Goal: Use online tool/utility: Utilize a website feature to perform a specific function

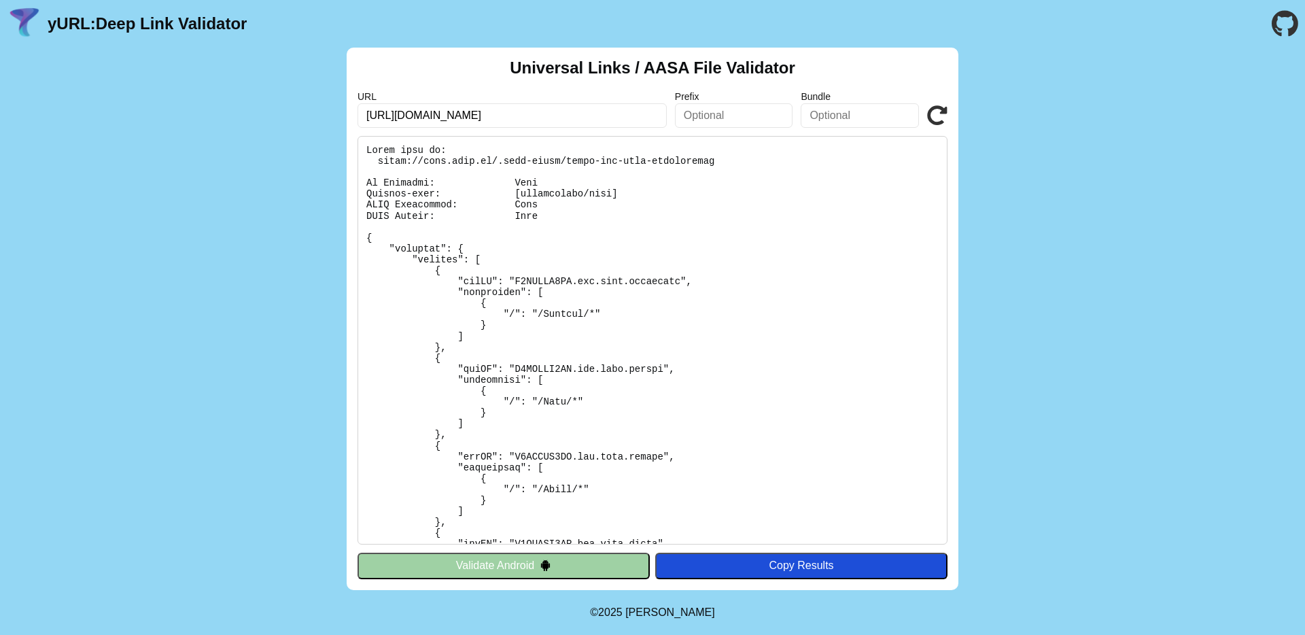
click at [400, 117] on input "https://pass.brav.it/" at bounding box center [512, 115] width 309 height 24
click at [407, 115] on input "https://pass.brav.it/" at bounding box center [512, 115] width 309 height 24
click at [620, 120] on input "[URL][DOMAIN_NAME]" at bounding box center [512, 115] width 309 height 24
type input "[URL][DOMAIN_NAME]"
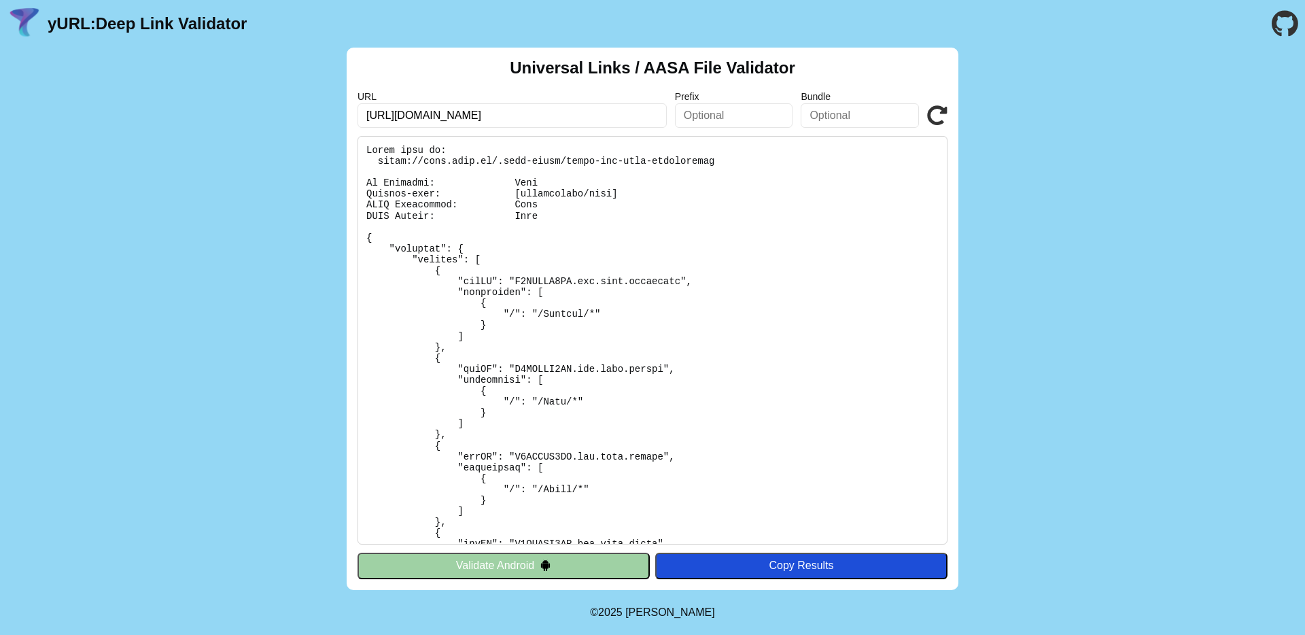
click button "Validate" at bounding box center [0, 0] width 0 height 0
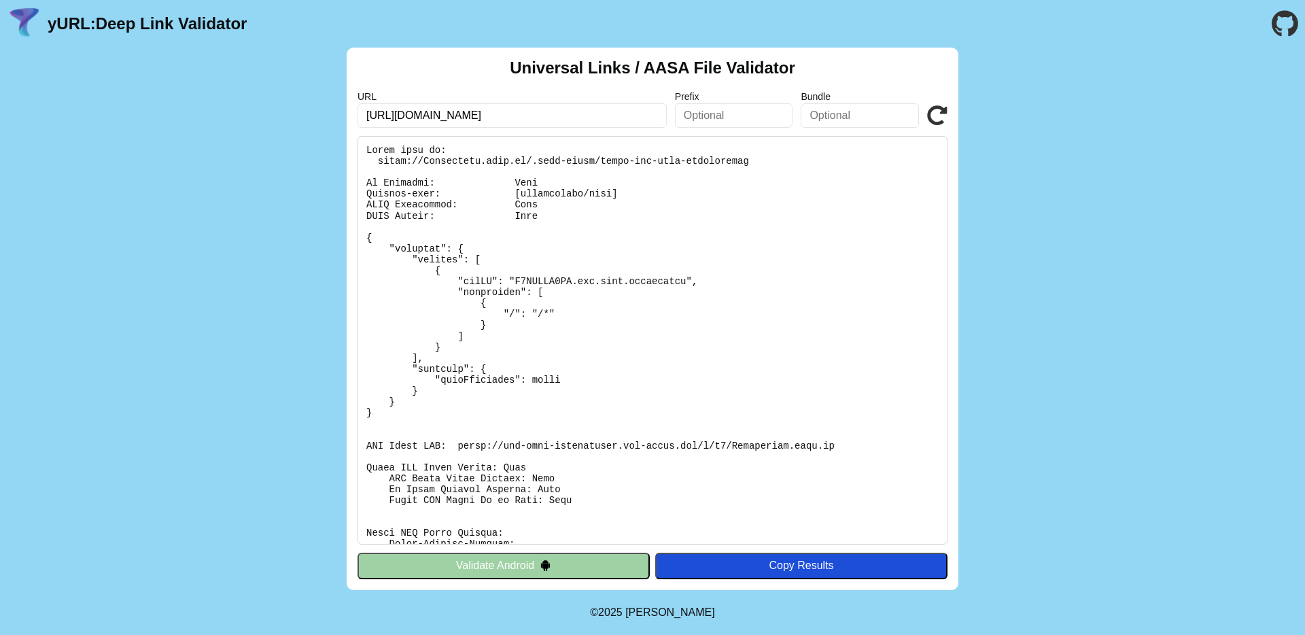
click at [659, 285] on pre at bounding box center [653, 340] width 590 height 409
drag, startPoint x: 579, startPoint y: 318, endPoint x: 609, endPoint y: 318, distance: 29.2
click at [609, 318] on pre at bounding box center [653, 340] width 590 height 409
click at [563, 564] on button "Validate Android" at bounding box center [504, 566] width 292 height 26
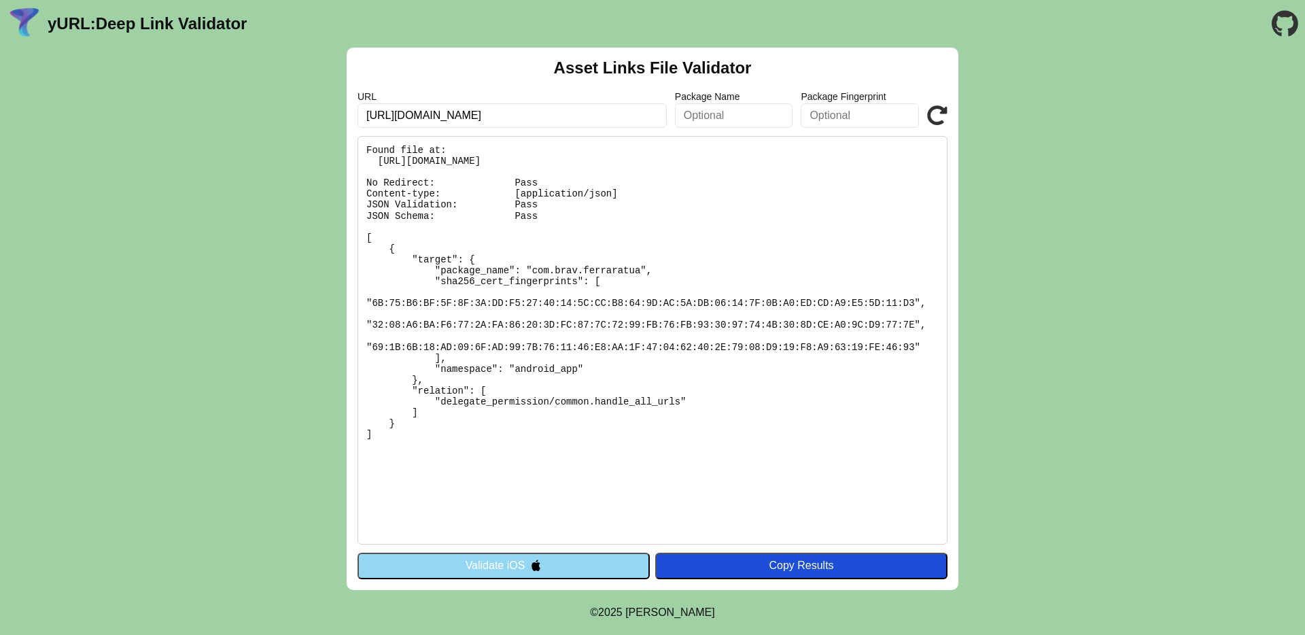
click at [610, 562] on button "Validate iOS" at bounding box center [504, 566] width 292 height 26
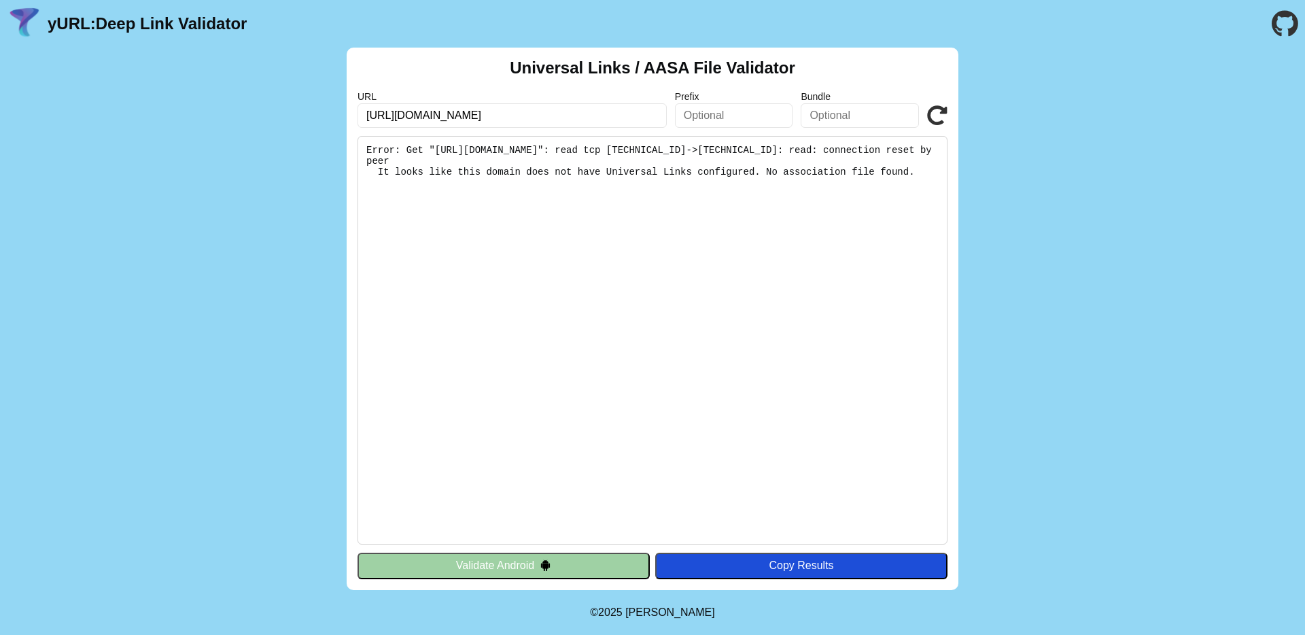
click at [560, 564] on button "Validate Android" at bounding box center [504, 566] width 292 height 26
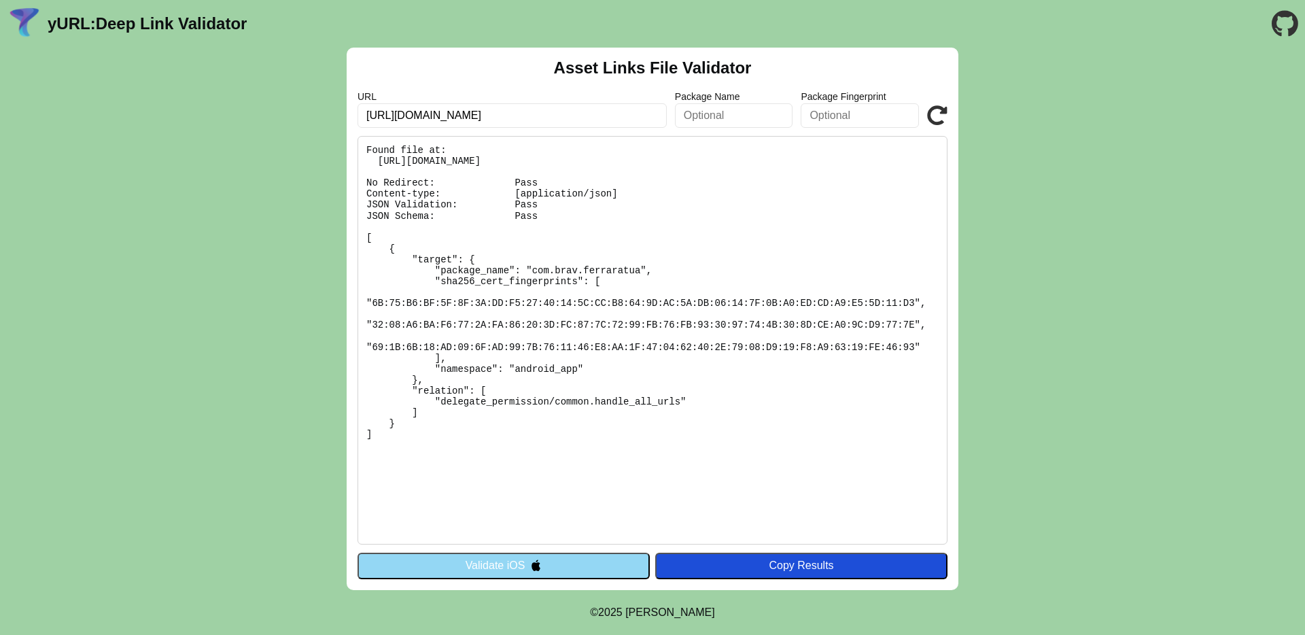
click at [593, 566] on button "Validate iOS" at bounding box center [504, 566] width 292 height 26
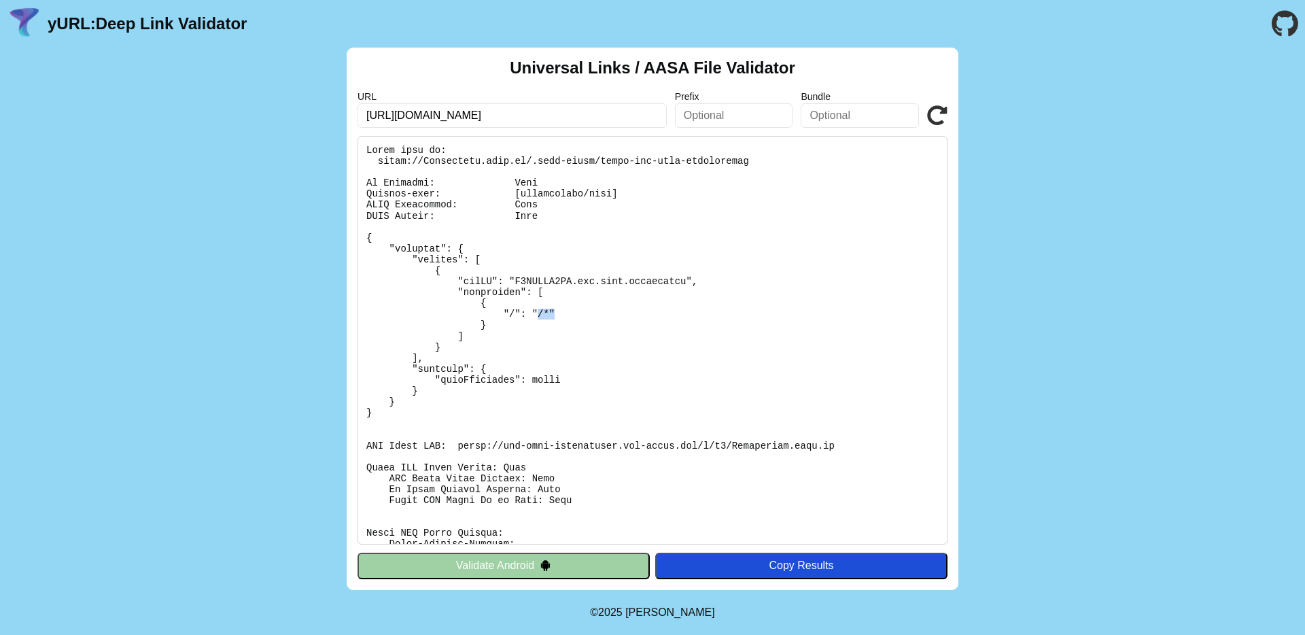
drag, startPoint x: 537, startPoint y: 318, endPoint x: 645, endPoint y: 314, distance: 108.2
click at [630, 314] on pre at bounding box center [653, 340] width 590 height 409
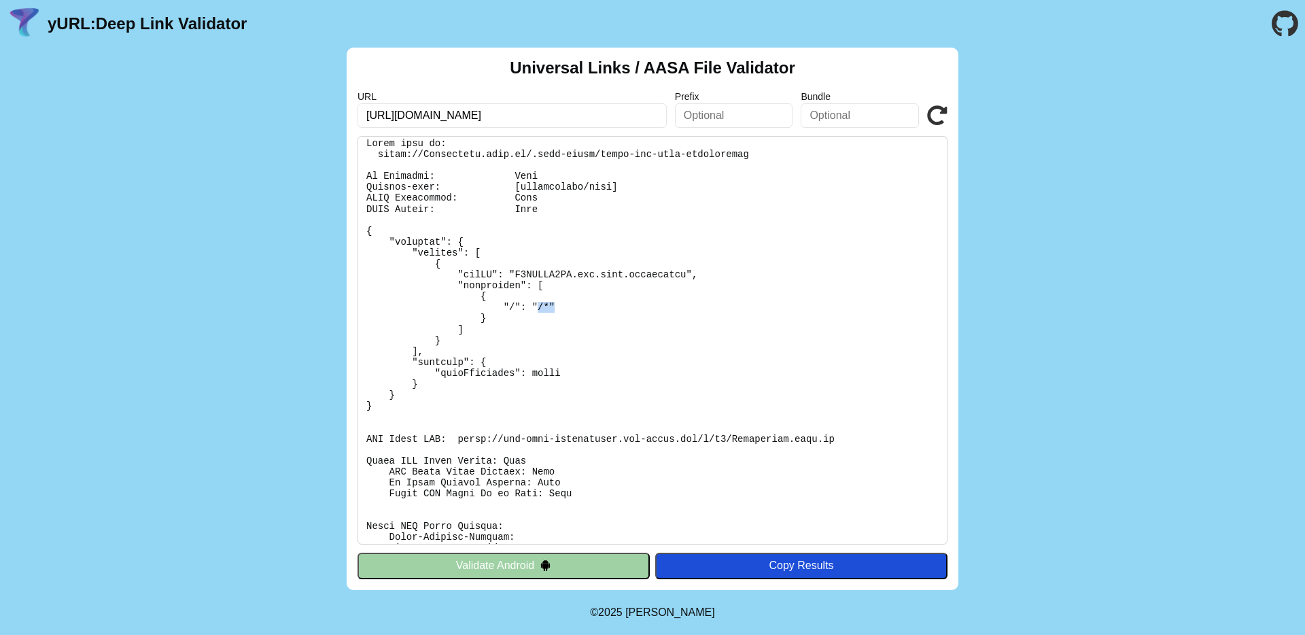
scroll to position [4, 0]
click at [417, 122] on input "[URL][DOMAIN_NAME]" at bounding box center [512, 115] width 309 height 24
click at [417, 122] on input "https://Ferraratua.brav.it/" at bounding box center [512, 115] width 309 height 24
click at [411, 113] on input "https://Ferraratua.brav.it/" at bounding box center [512, 115] width 309 height 24
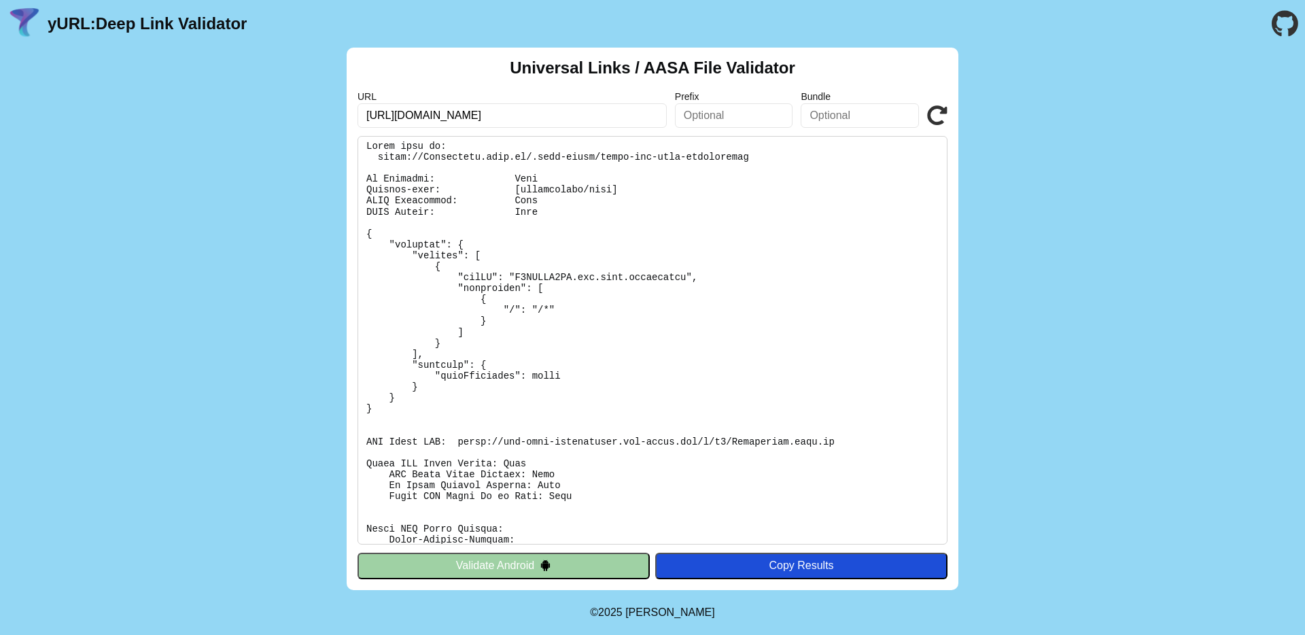
type input "[URL][DOMAIN_NAME]"
click at [934, 114] on icon at bounding box center [937, 115] width 20 height 20
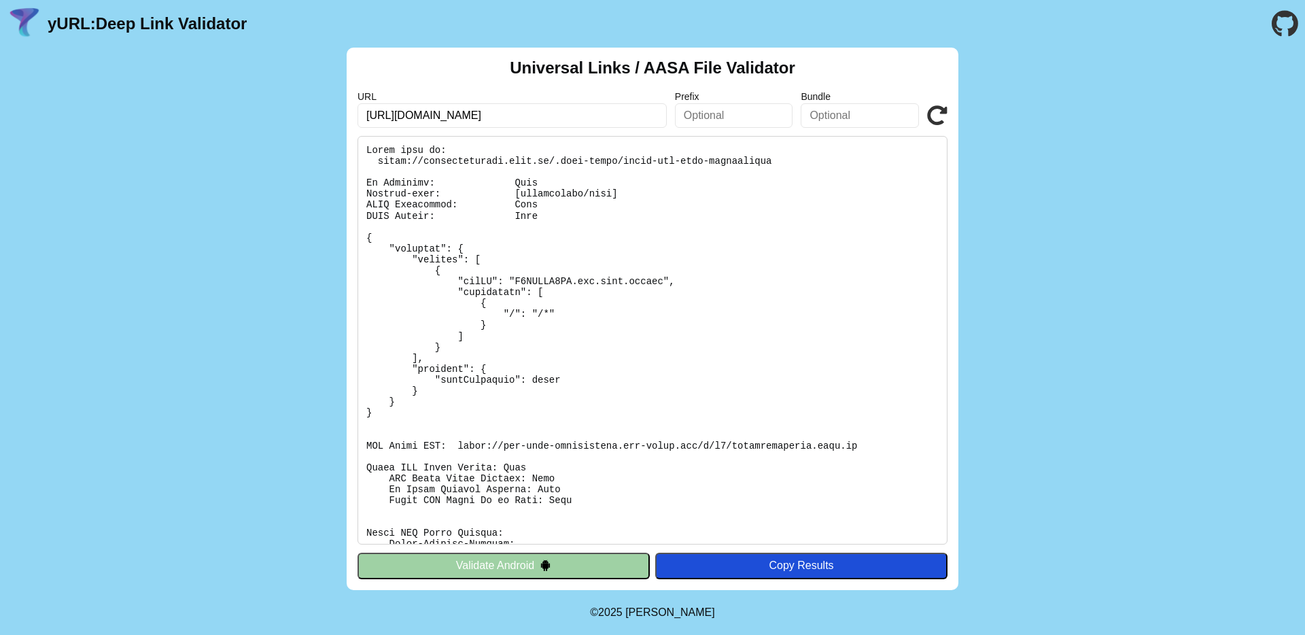
click at [925, 114] on div "URL [URL][DOMAIN_NAME] Prefix Bundle Validate" at bounding box center [653, 109] width 590 height 37
click at [561, 566] on button "Validate Android" at bounding box center [504, 566] width 292 height 26
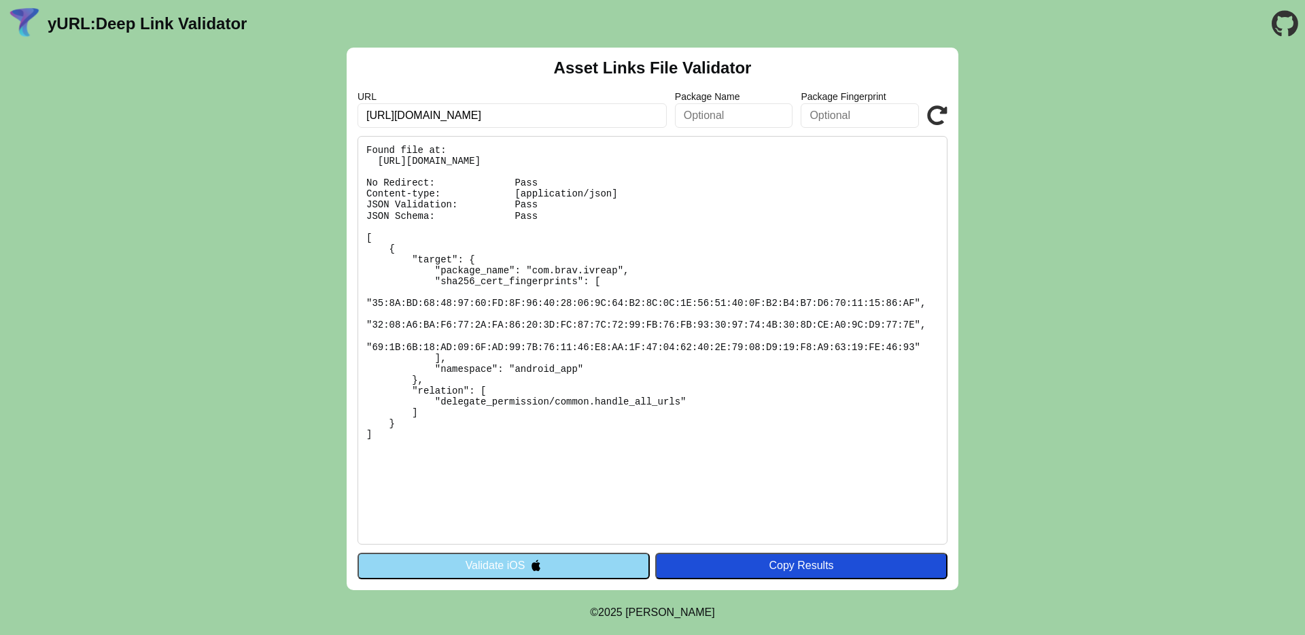
drag, startPoint x: 532, startPoint y: 420, endPoint x: 354, endPoint y: 238, distance: 254.3
click at [341, 230] on div "Asset Links File Validator URL [URL][DOMAIN_NAME] Package Name Package Fingerpr…" at bounding box center [652, 319] width 1305 height 543
click at [926, 358] on pre "Found file at: [URL][DOMAIN_NAME] No Redirect: Pass Content-type: [application/…" at bounding box center [653, 340] width 590 height 409
click at [430, 113] on input "[URL][DOMAIN_NAME]" at bounding box center [512, 115] width 309 height 24
